Goal: Information Seeking & Learning: Learn about a topic

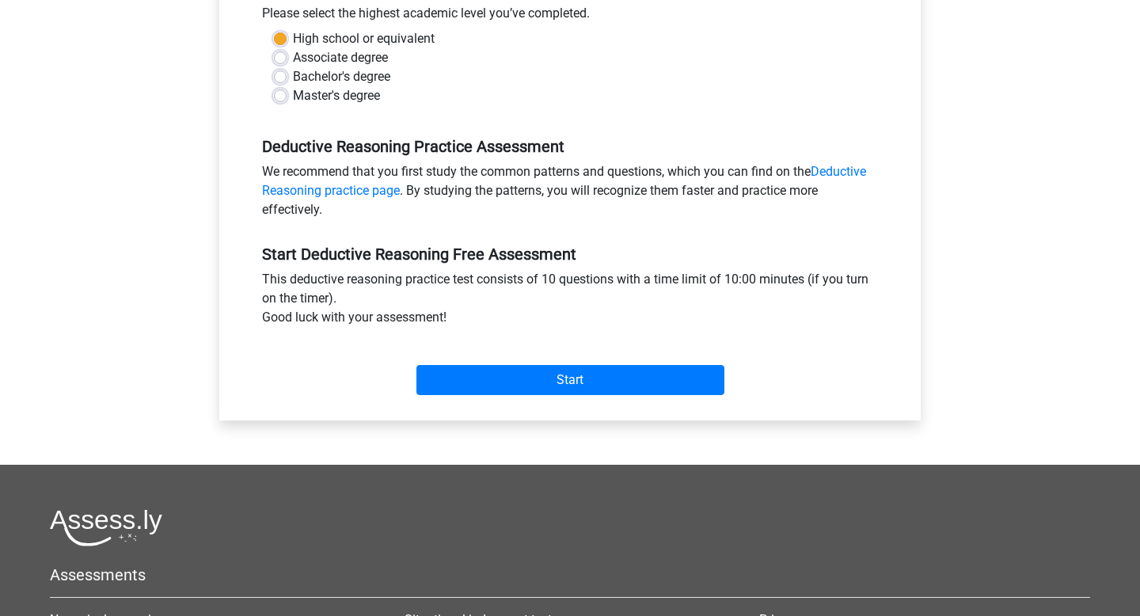
scroll to position [376, 0]
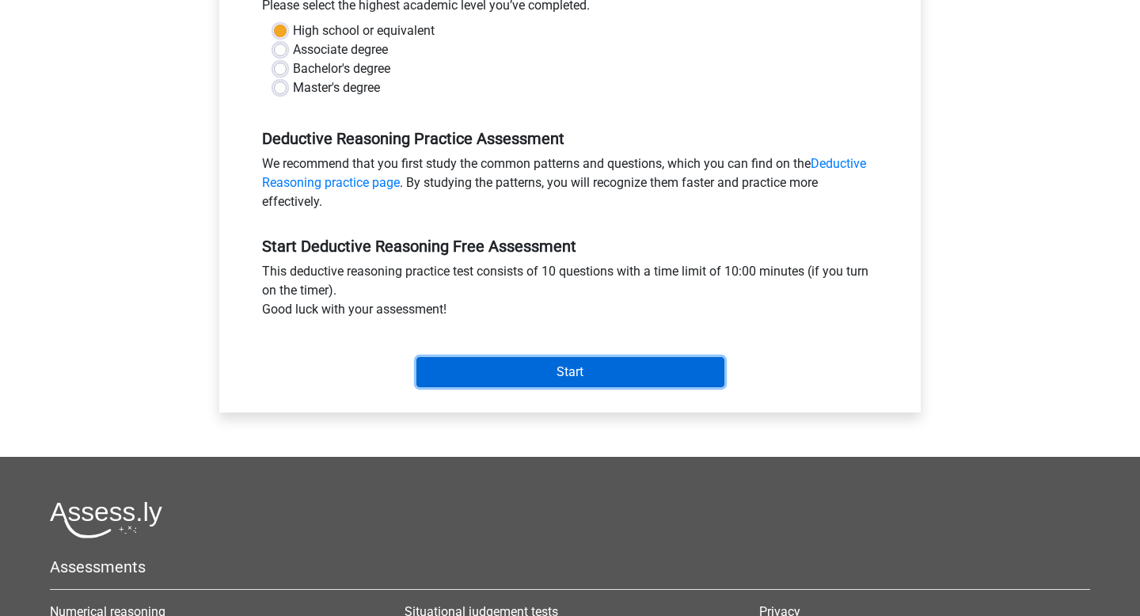
click at [500, 381] on input "Start" at bounding box center [570, 372] width 308 height 30
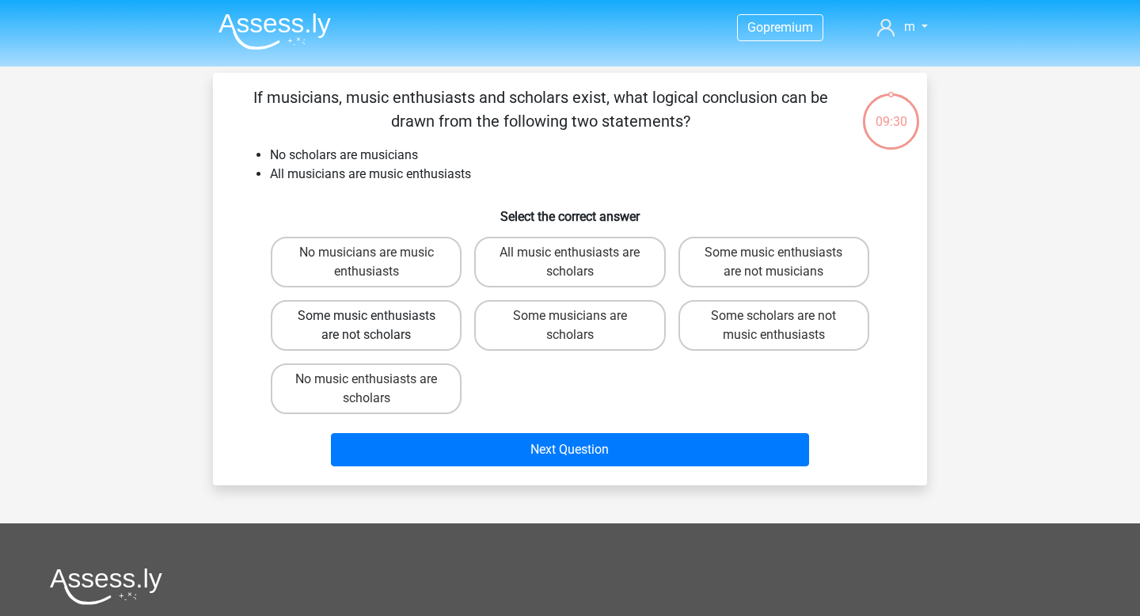
click at [425, 330] on label "Some music enthusiasts are not scholars" at bounding box center [366, 325] width 191 height 51
click at [377, 326] on input "Some music enthusiasts are not scholars" at bounding box center [372, 321] width 10 height 10
radio input "true"
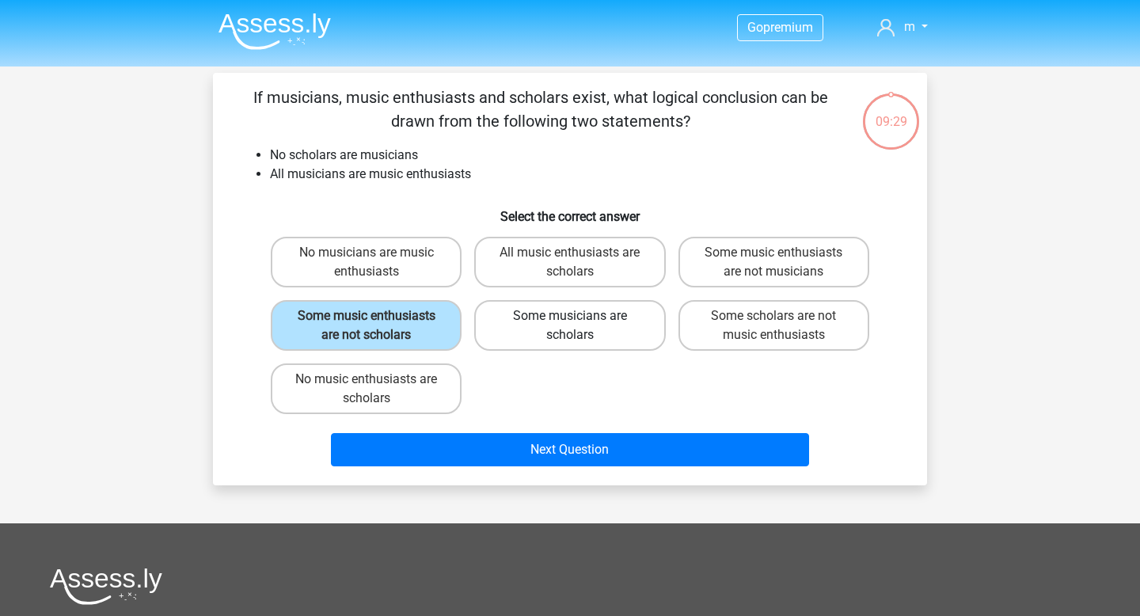
click at [521, 319] on label "Some musicians are scholars" at bounding box center [569, 325] width 191 height 51
click at [570, 319] on input "Some musicians are scholars" at bounding box center [575, 321] width 10 height 10
radio input "true"
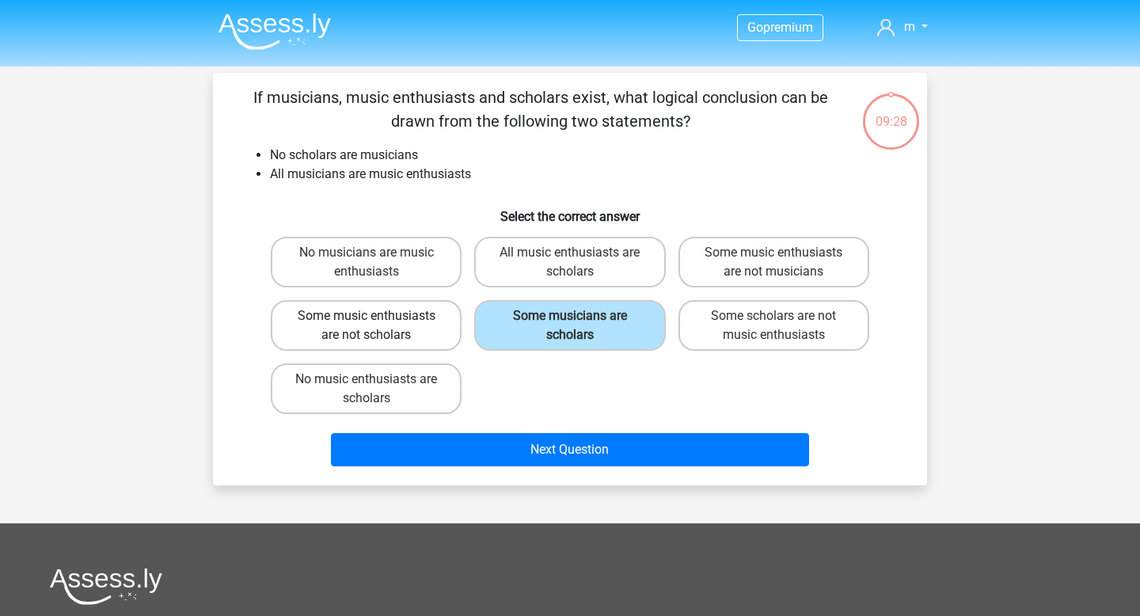
click at [428, 324] on label "Some music enthusiasts are not scholars" at bounding box center [366, 325] width 191 height 51
click at [377, 324] on input "Some music enthusiasts are not scholars" at bounding box center [372, 321] width 10 height 10
radio input "true"
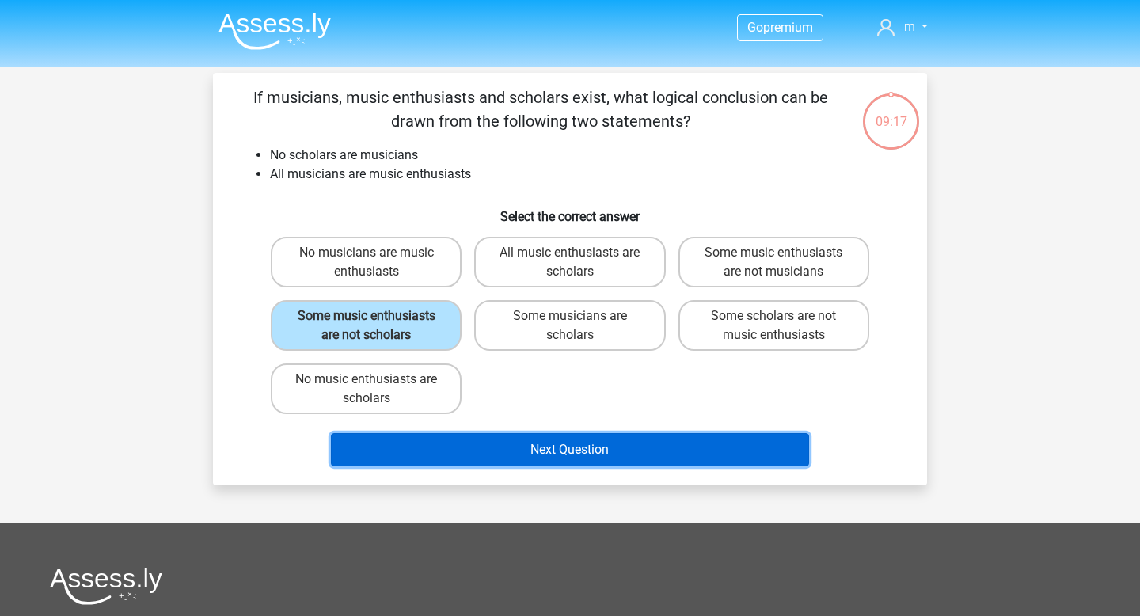
click at [452, 440] on button "Next Question" at bounding box center [570, 449] width 479 height 33
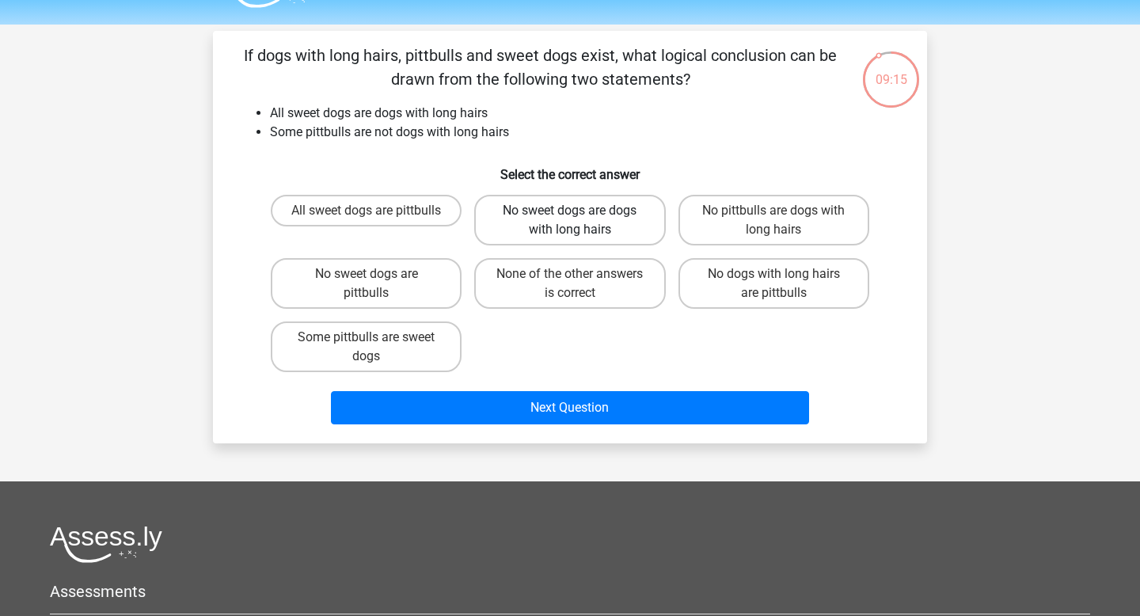
scroll to position [41, 0]
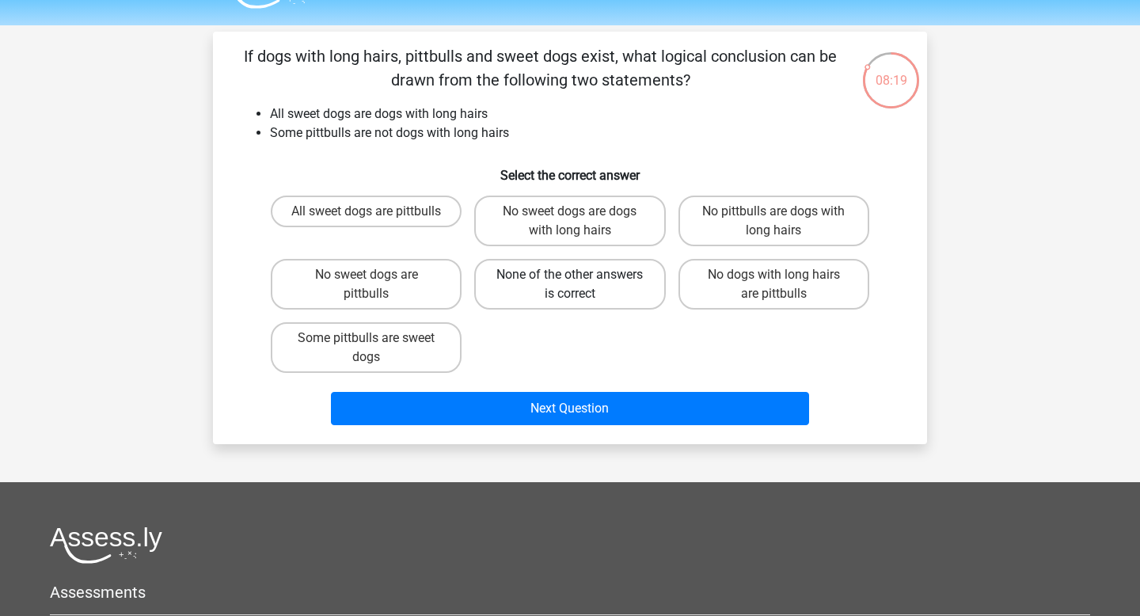
click at [492, 291] on label "None of the other answers is correct" at bounding box center [569, 284] width 191 height 51
click at [570, 285] on input "None of the other answers is correct" at bounding box center [575, 280] width 10 height 10
radio input "true"
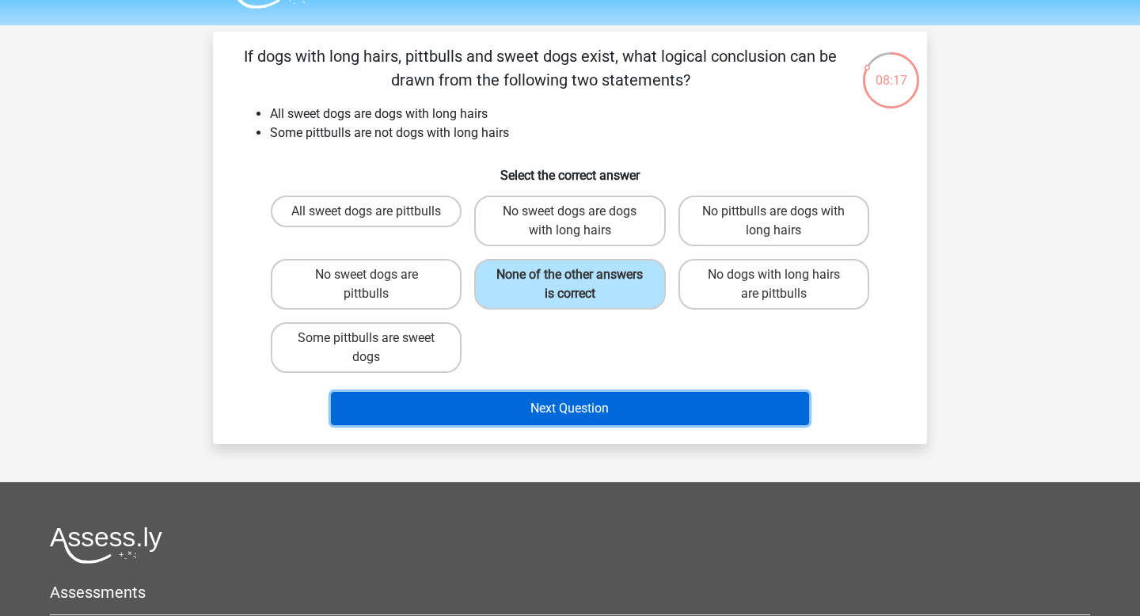
click at [443, 398] on button "Next Question" at bounding box center [570, 408] width 479 height 33
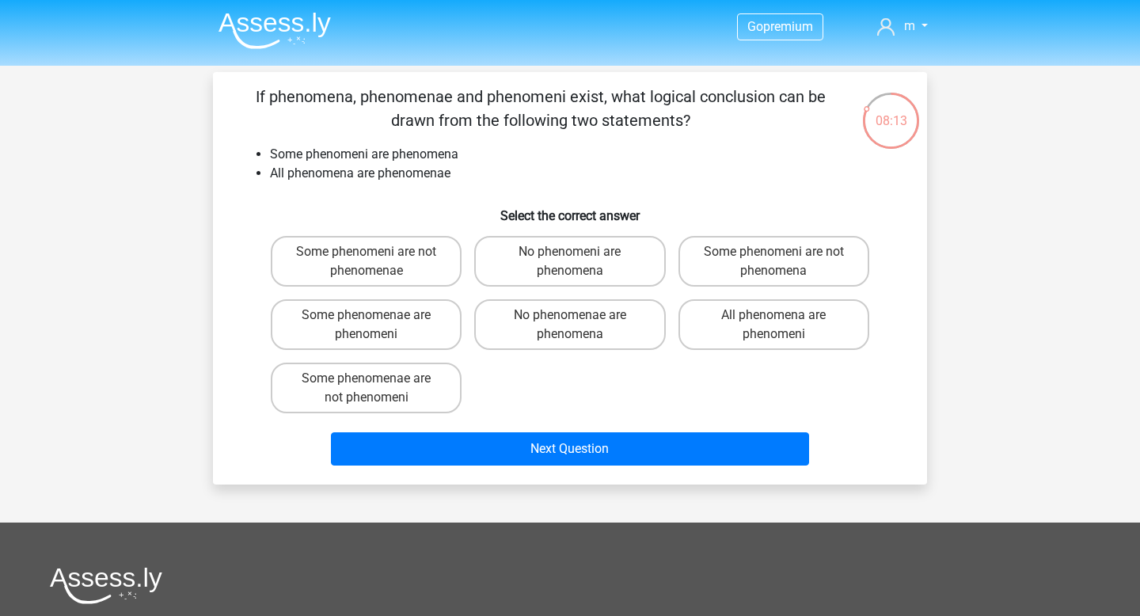
scroll to position [0, 0]
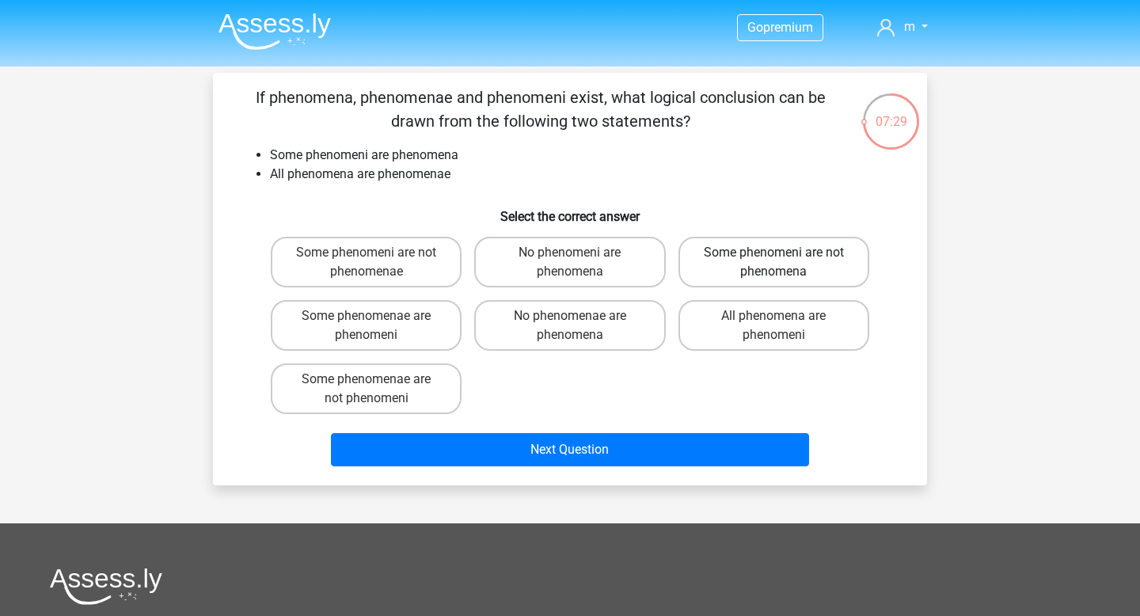
click at [686, 273] on label "Some phenomeni are not phenomena" at bounding box center [774, 262] width 191 height 51
click at [774, 263] on input "Some phenomeni are not phenomena" at bounding box center [779, 258] width 10 height 10
radio input "true"
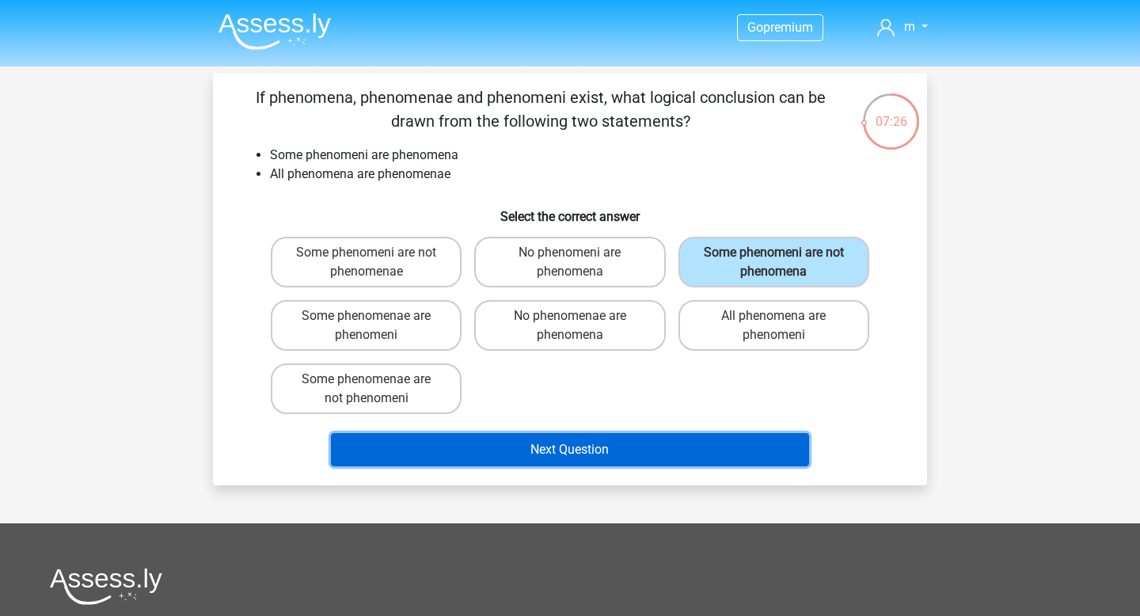
click at [596, 452] on button "Next Question" at bounding box center [570, 449] width 479 height 33
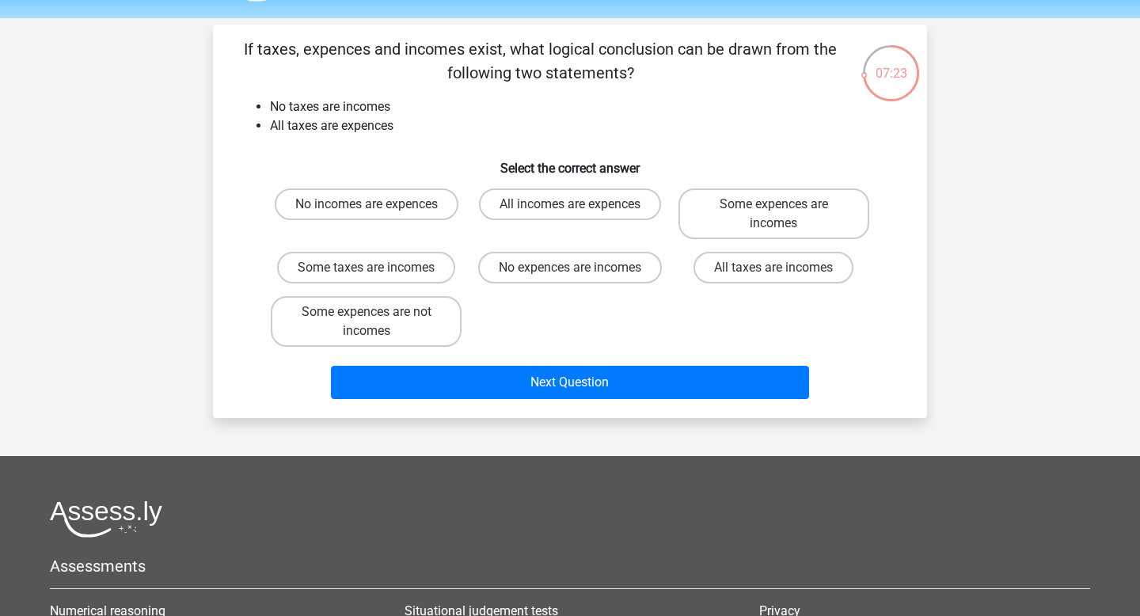
scroll to position [47, 0]
